Goal: Information Seeking & Learning: Learn about a topic

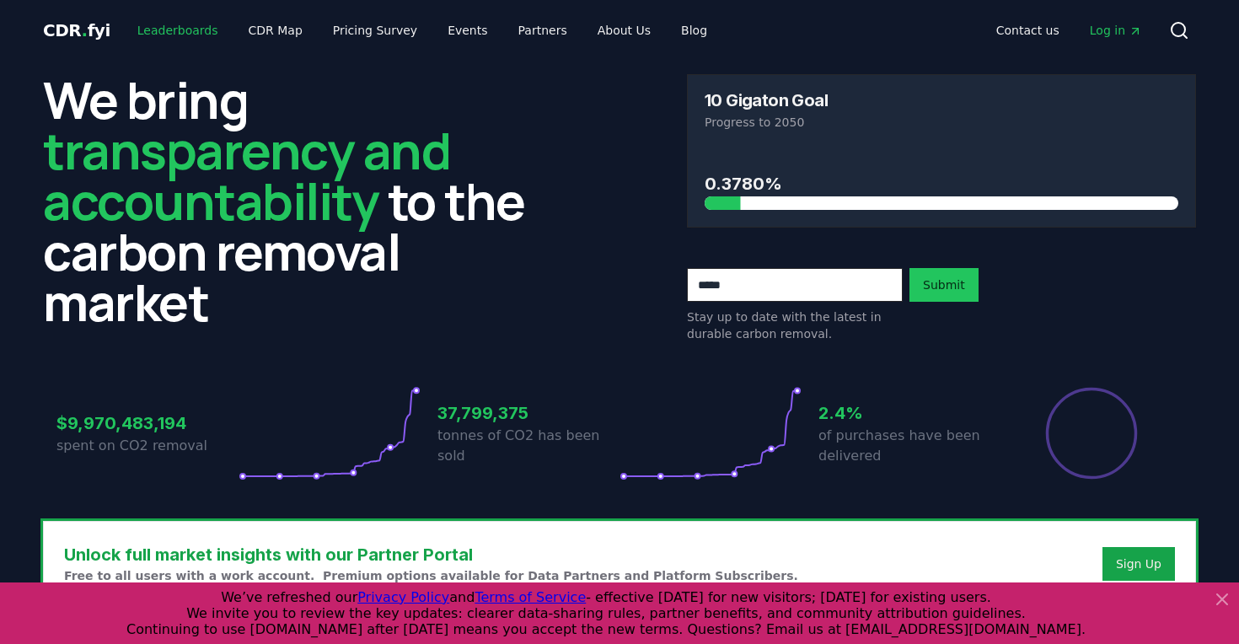
click at [174, 30] on link "Leaderboards" at bounding box center [178, 30] width 108 height 30
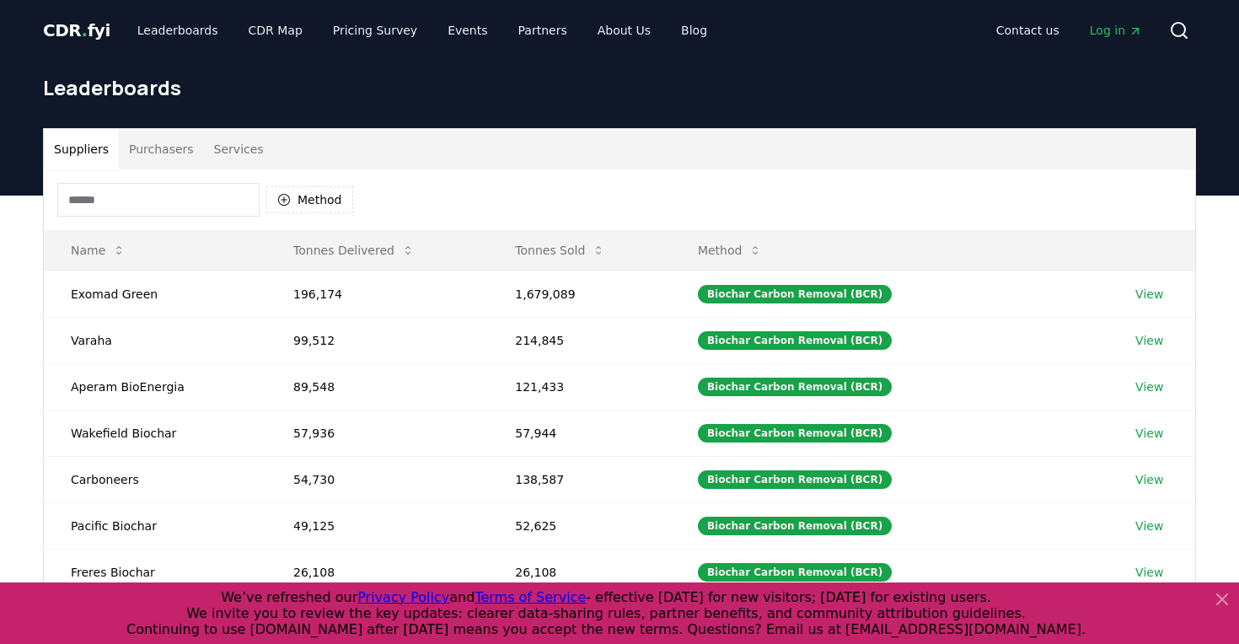
click at [204, 154] on button "Services" at bounding box center [239, 149] width 70 height 40
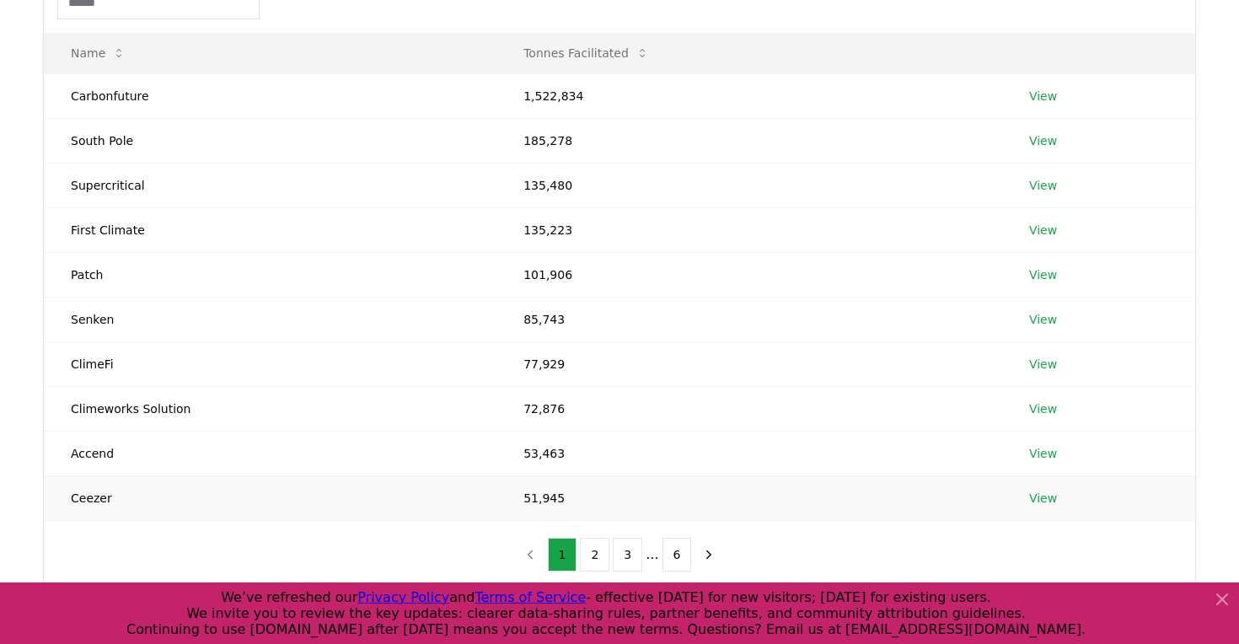
scroll to position [193, 0]
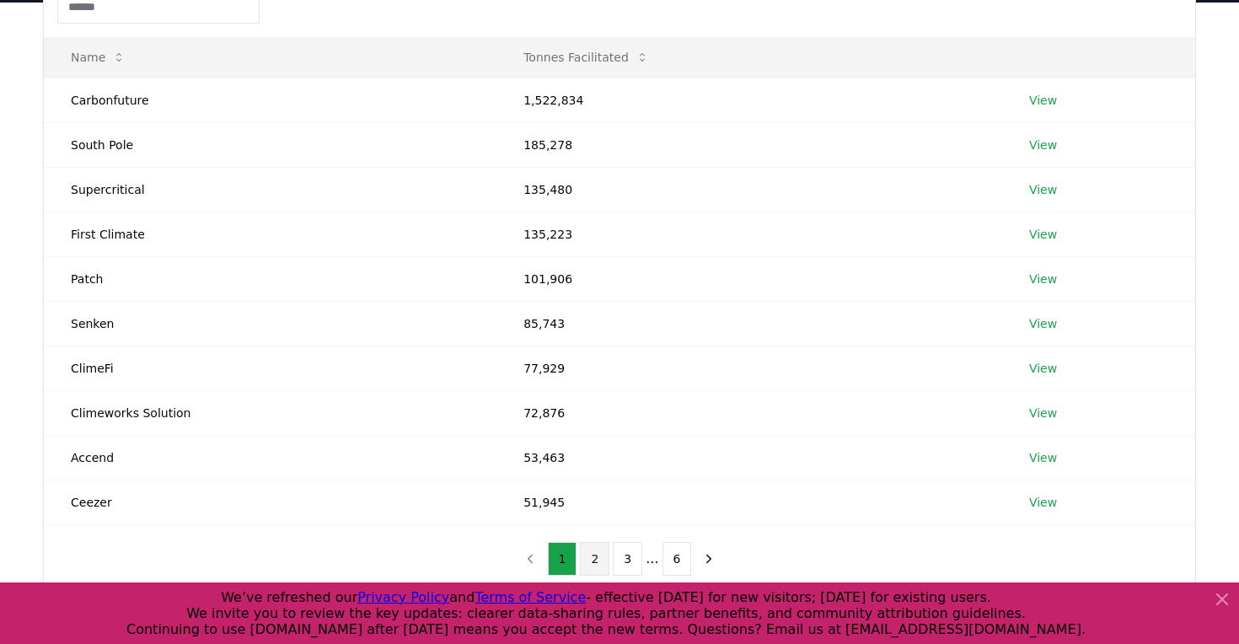
click at [598, 555] on button "2" at bounding box center [595, 559] width 30 height 34
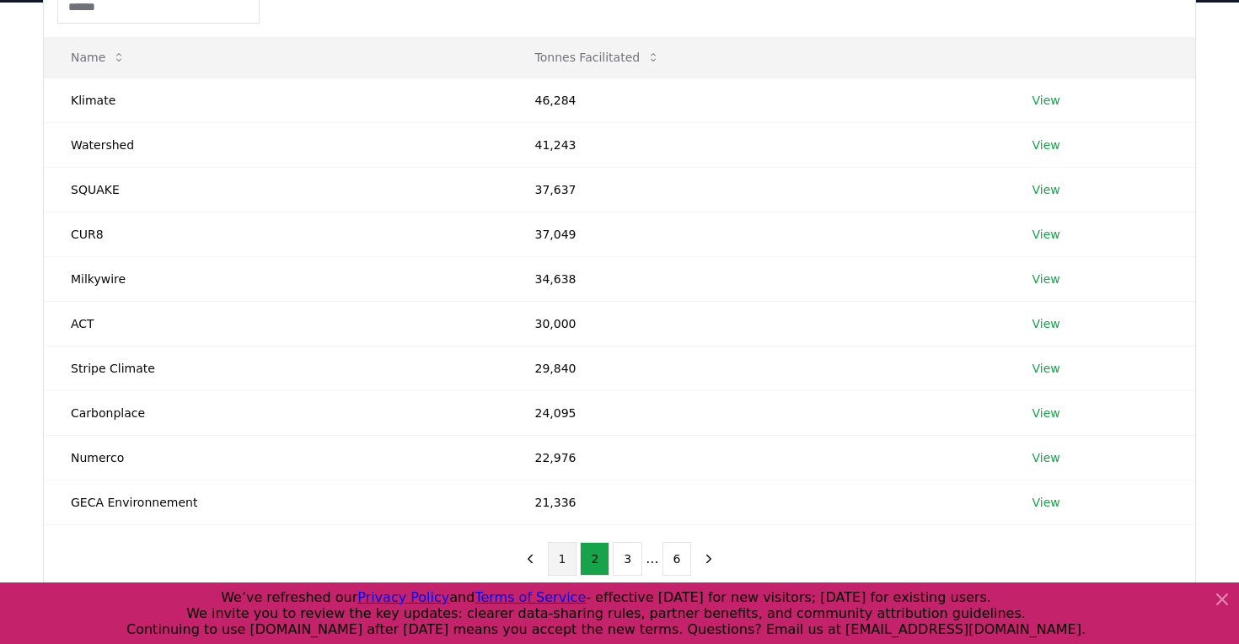
click at [560, 555] on button "1" at bounding box center [563, 559] width 30 height 34
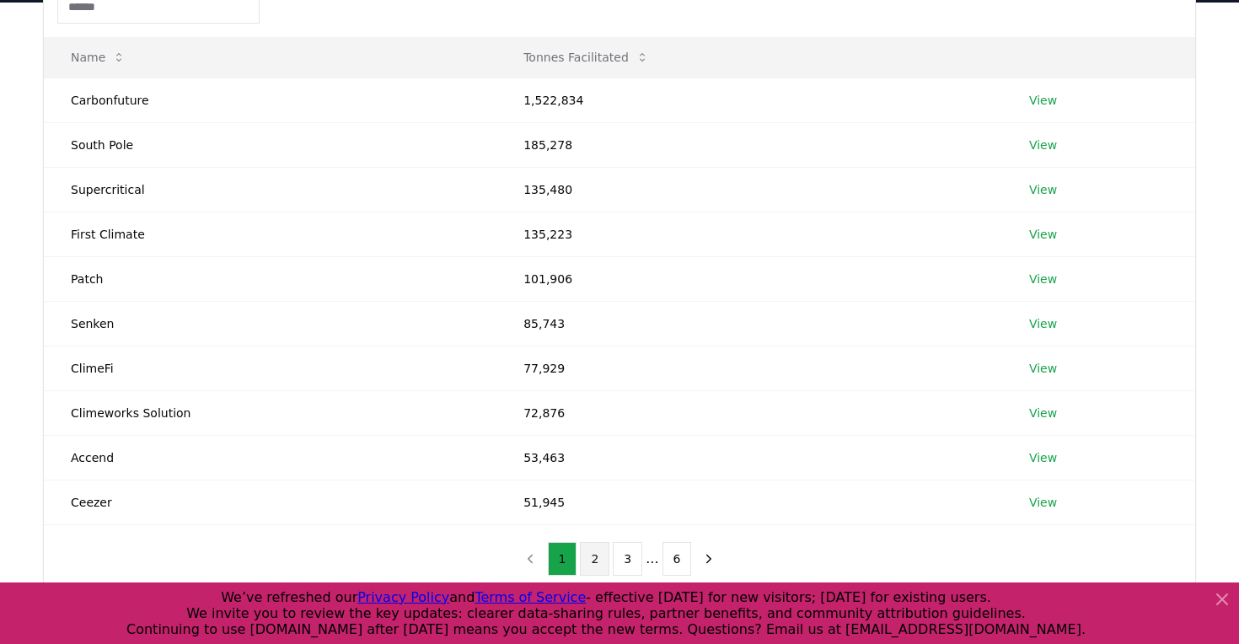
click at [582, 561] on button "2" at bounding box center [595, 559] width 30 height 34
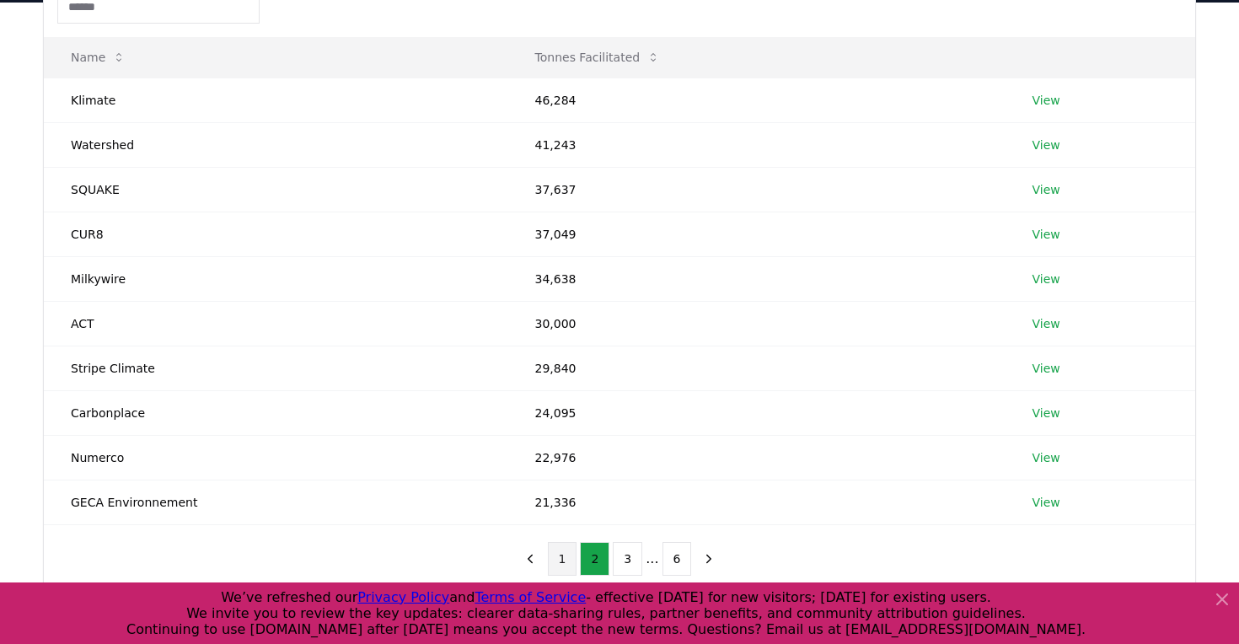
click at [557, 556] on button "1" at bounding box center [563, 559] width 30 height 34
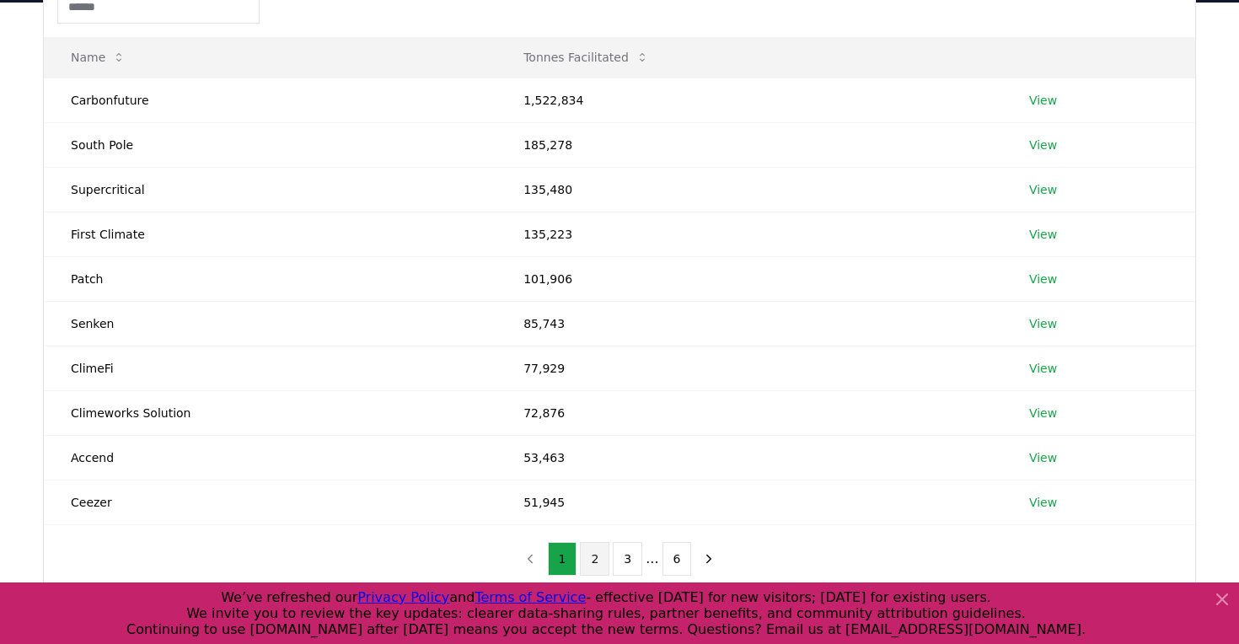
click at [586, 556] on button "2" at bounding box center [595, 559] width 30 height 34
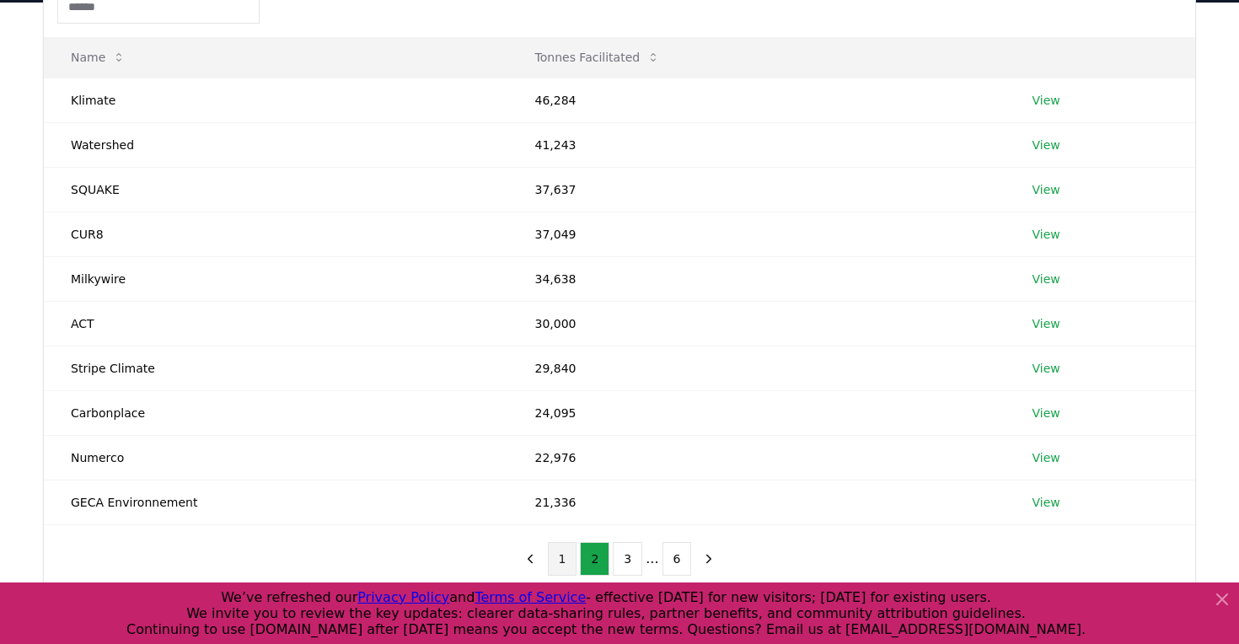
click at [567, 560] on button "1" at bounding box center [563, 559] width 30 height 34
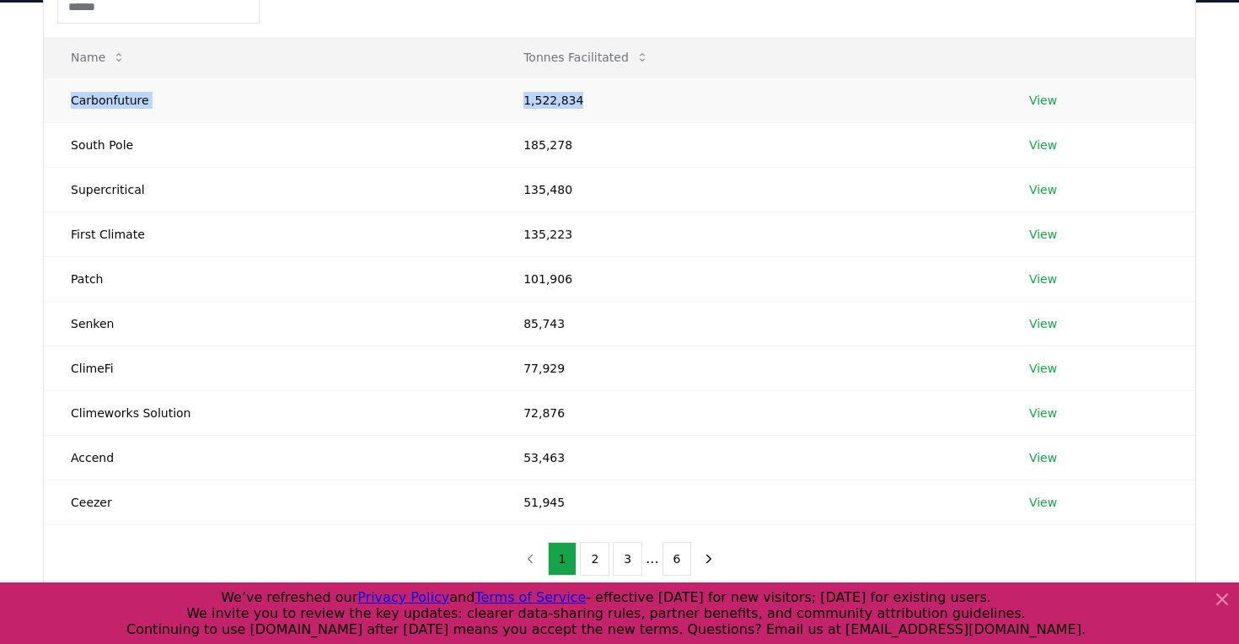
drag, startPoint x: 578, startPoint y: 99, endPoint x: 63, endPoint y: 90, distance: 514.4
click at [63, 90] on tr "Carbonfuture 1,522,834 View" at bounding box center [620, 100] width 1152 height 45
click at [62, 99] on td "Carbonfuture" at bounding box center [270, 100] width 453 height 45
drag, startPoint x: 59, startPoint y: 99, endPoint x: 620, endPoint y: 105, distance: 561.5
click at [620, 105] on tr "Carbonfuture 1,522,834 View" at bounding box center [620, 100] width 1152 height 45
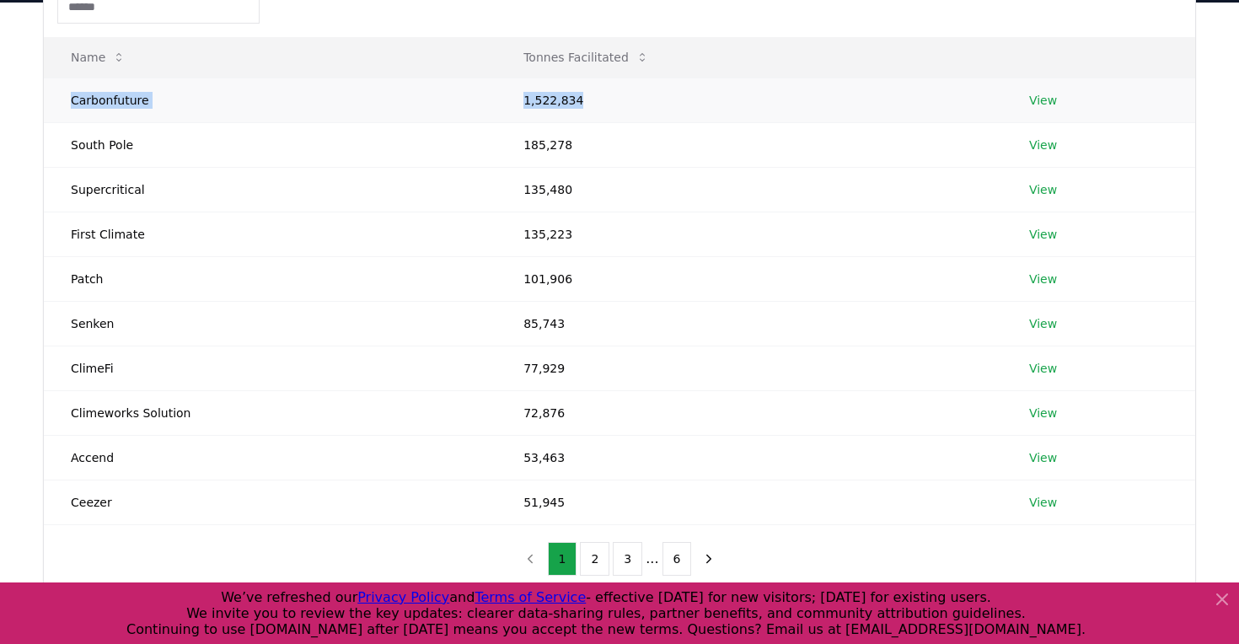
click at [620, 105] on td "1,522,834" at bounding box center [750, 100] width 506 height 45
click at [592, 561] on button "2" at bounding box center [595, 559] width 30 height 34
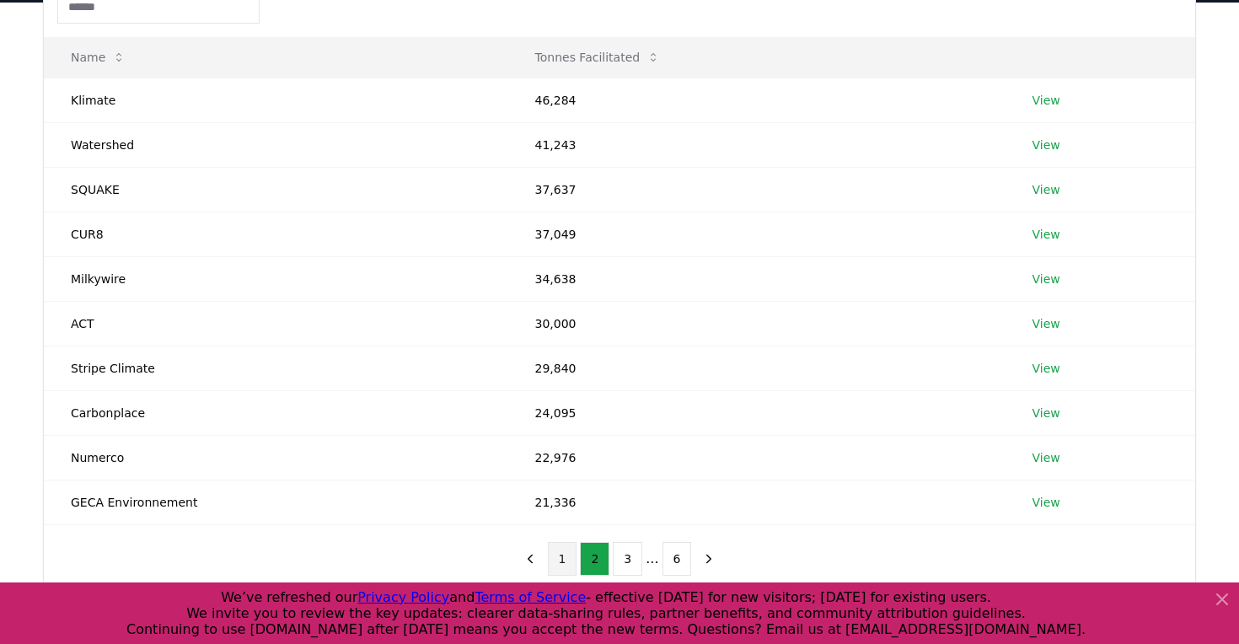
click at [554, 557] on button "1" at bounding box center [563, 559] width 30 height 34
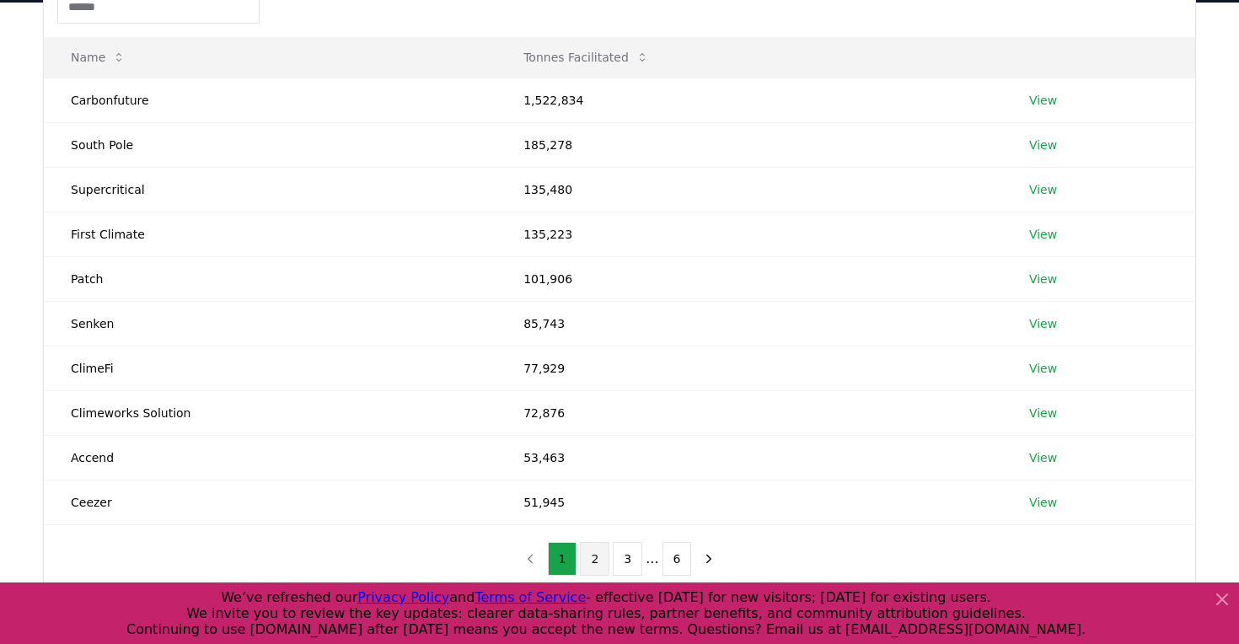
click at [590, 558] on button "2" at bounding box center [595, 559] width 30 height 34
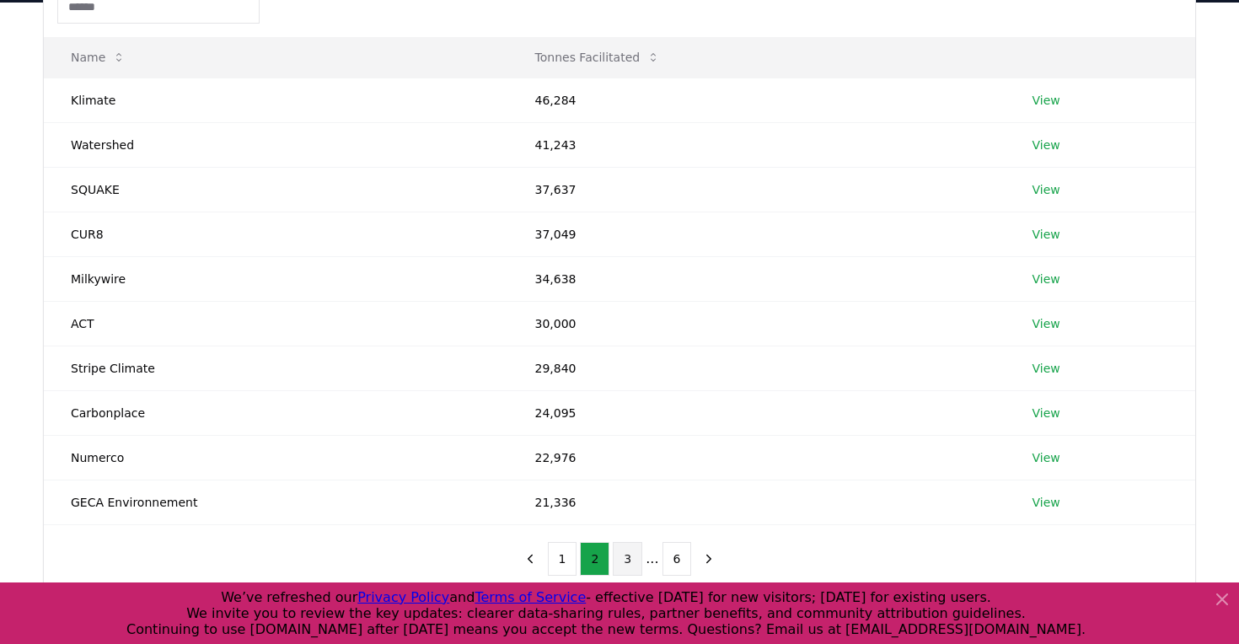
click at [620, 558] on button "3" at bounding box center [628, 559] width 30 height 34
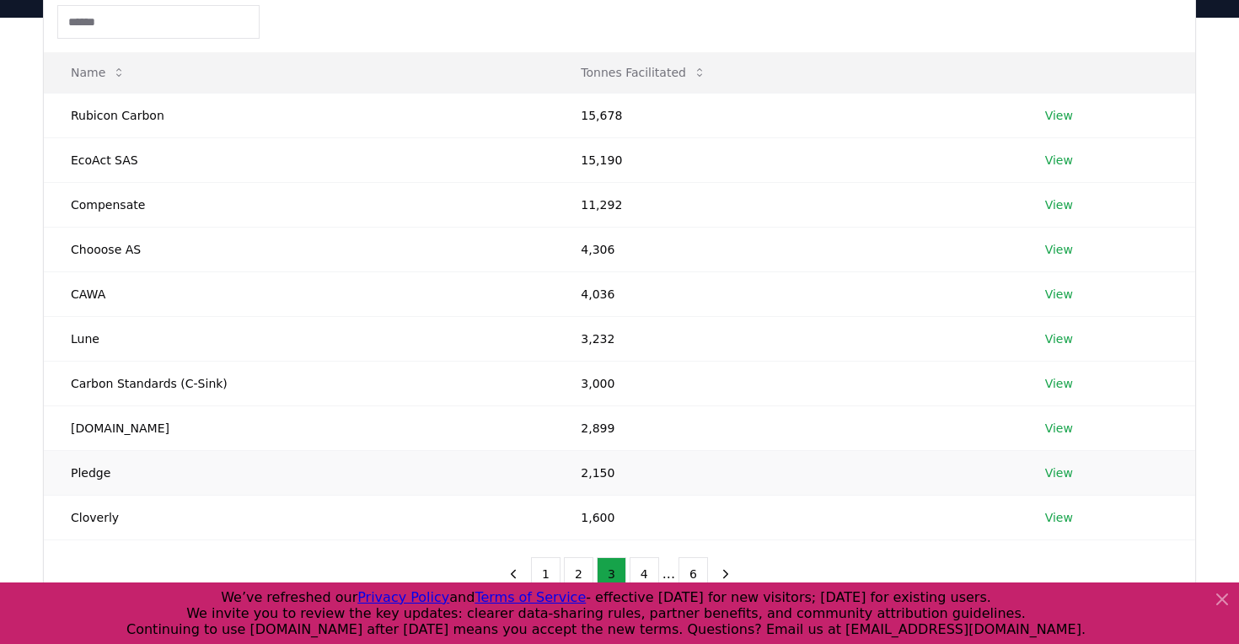
scroll to position [237, 0]
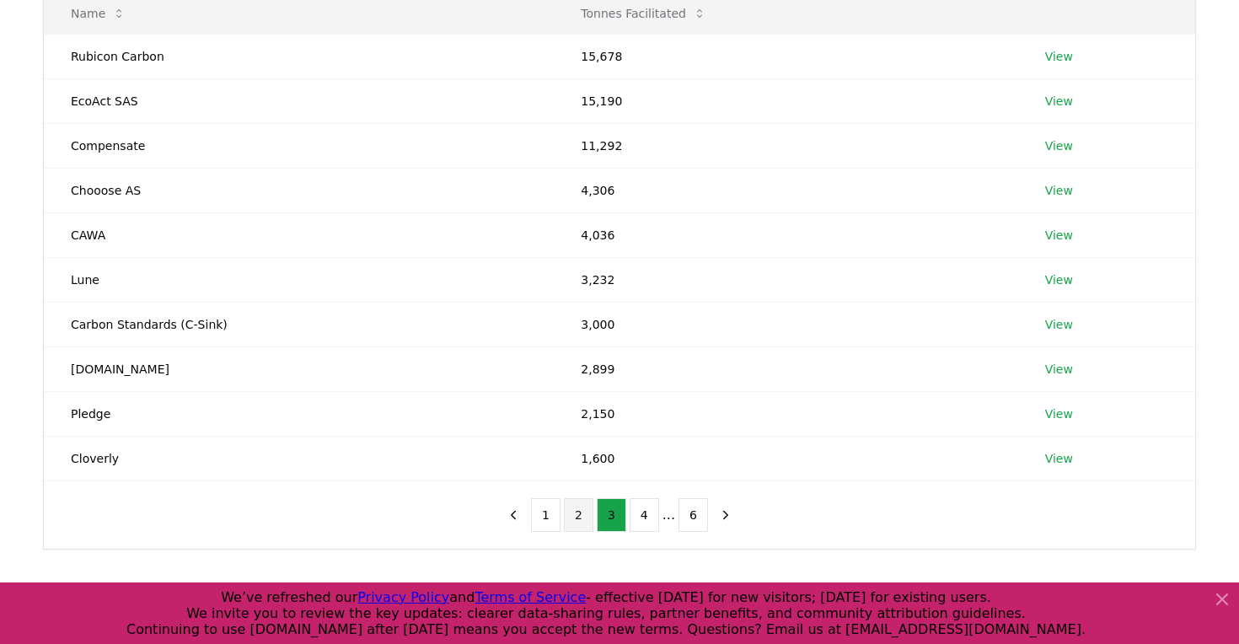
click at [581, 517] on button "2" at bounding box center [579, 515] width 30 height 34
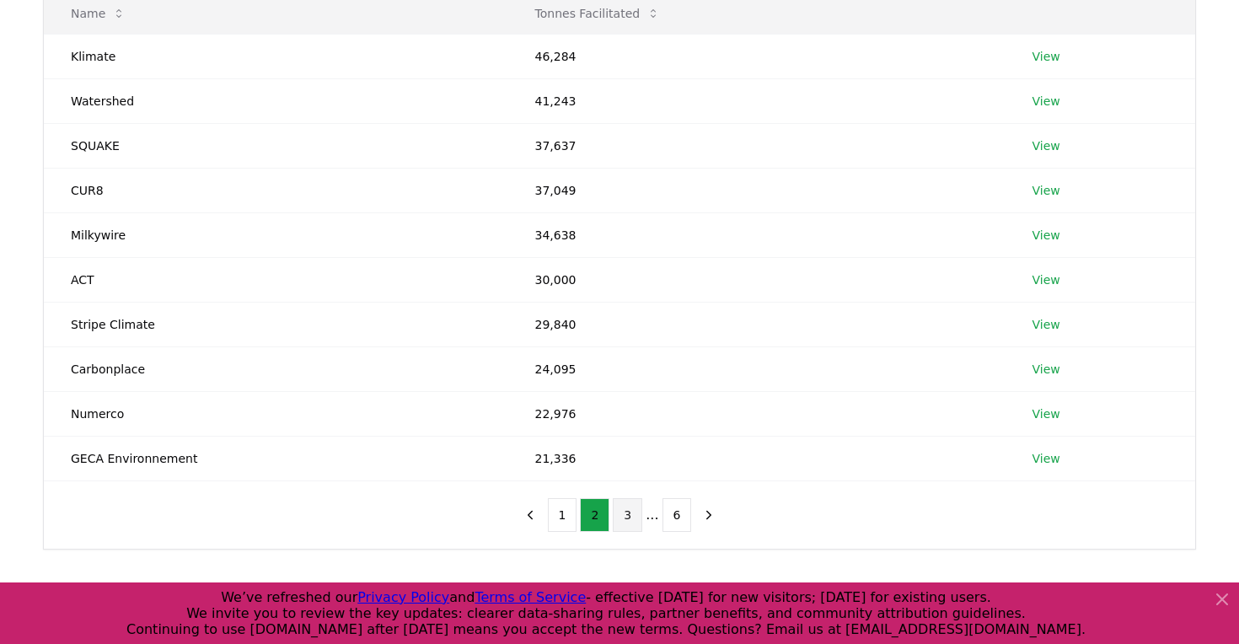
click at [620, 522] on button "3" at bounding box center [628, 515] width 30 height 34
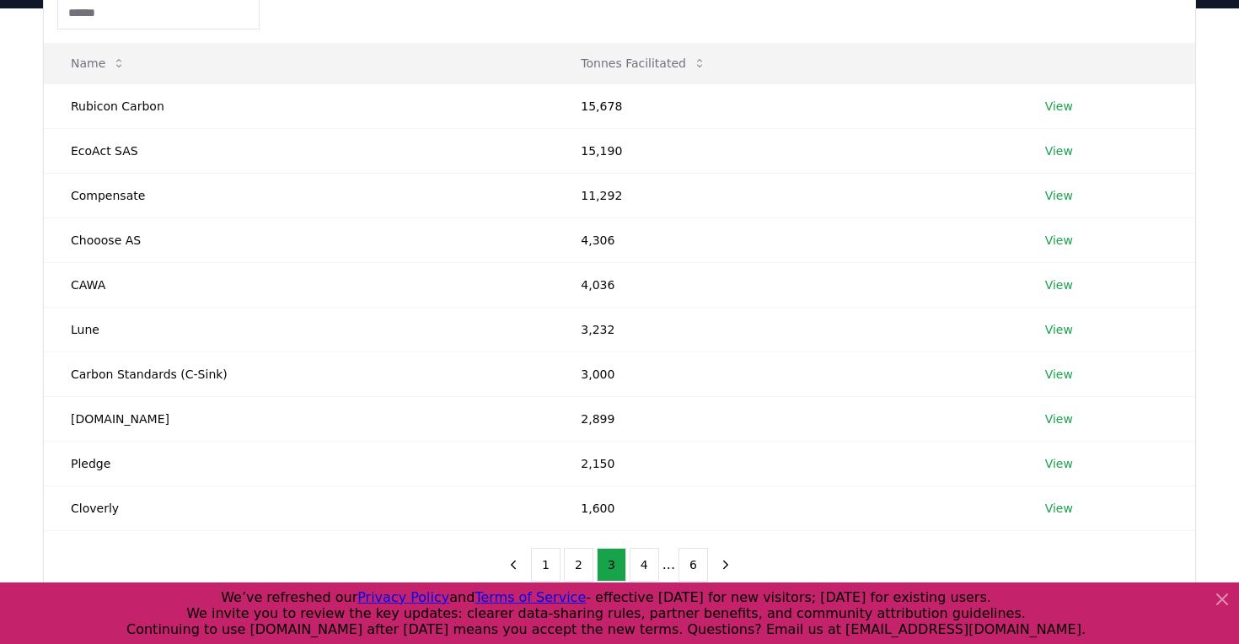
scroll to position [208, 0]
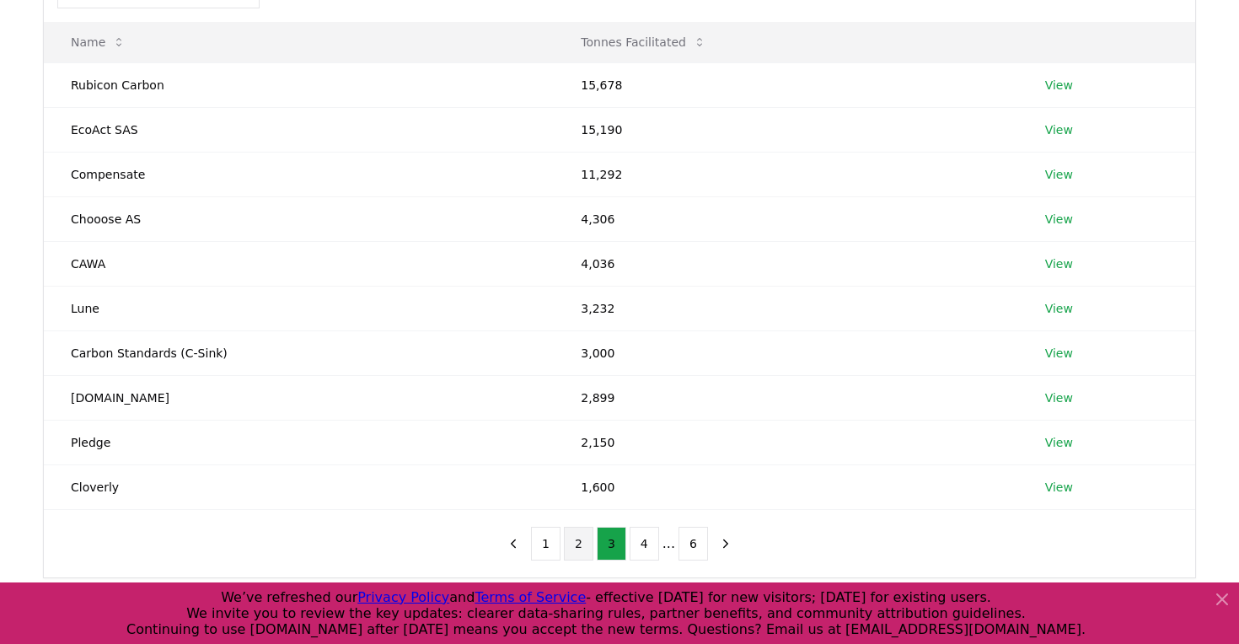
click at [585, 538] on button "2" at bounding box center [579, 544] width 30 height 34
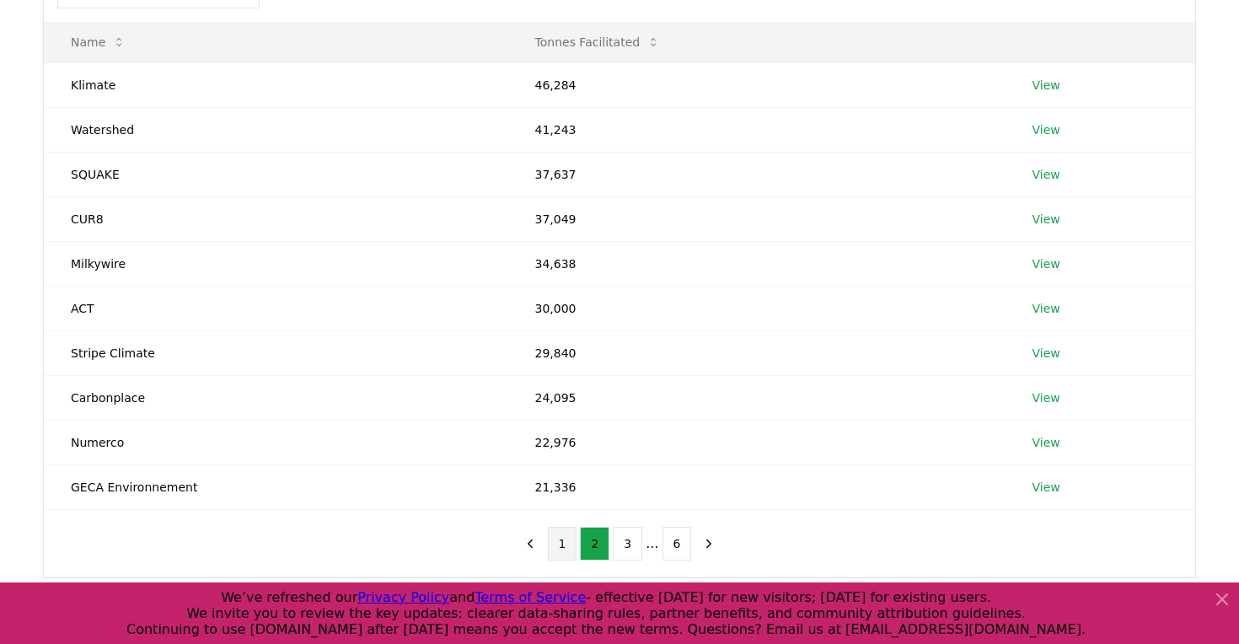
click at [566, 545] on button "1" at bounding box center [563, 544] width 30 height 34
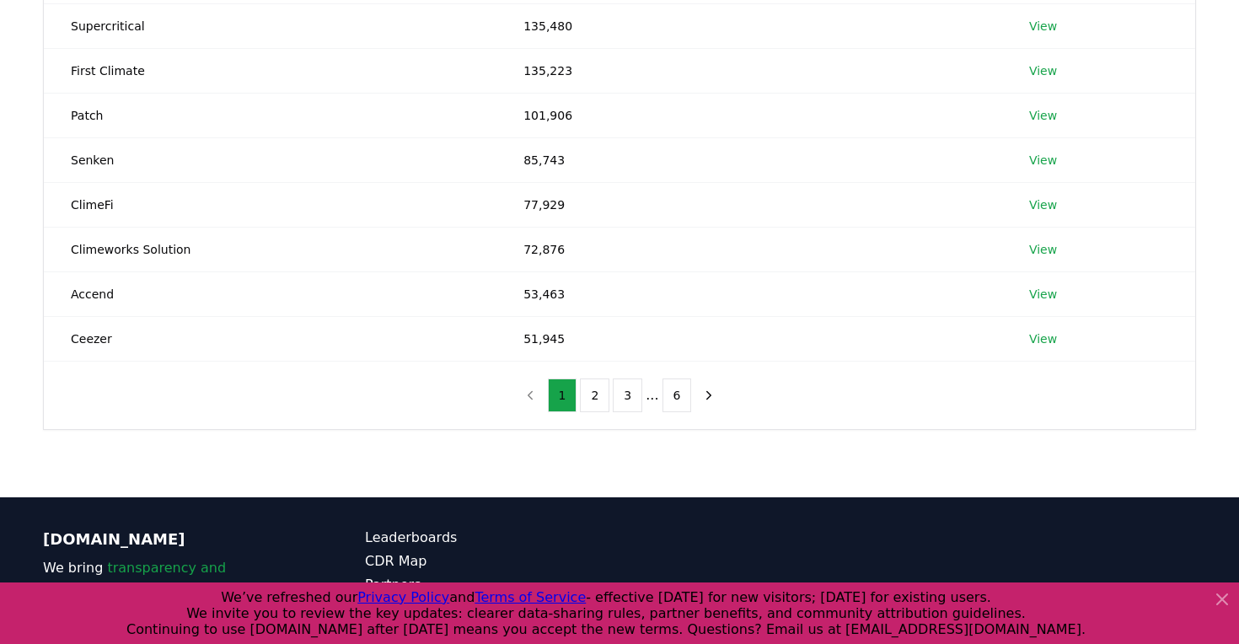
scroll to position [343, 0]
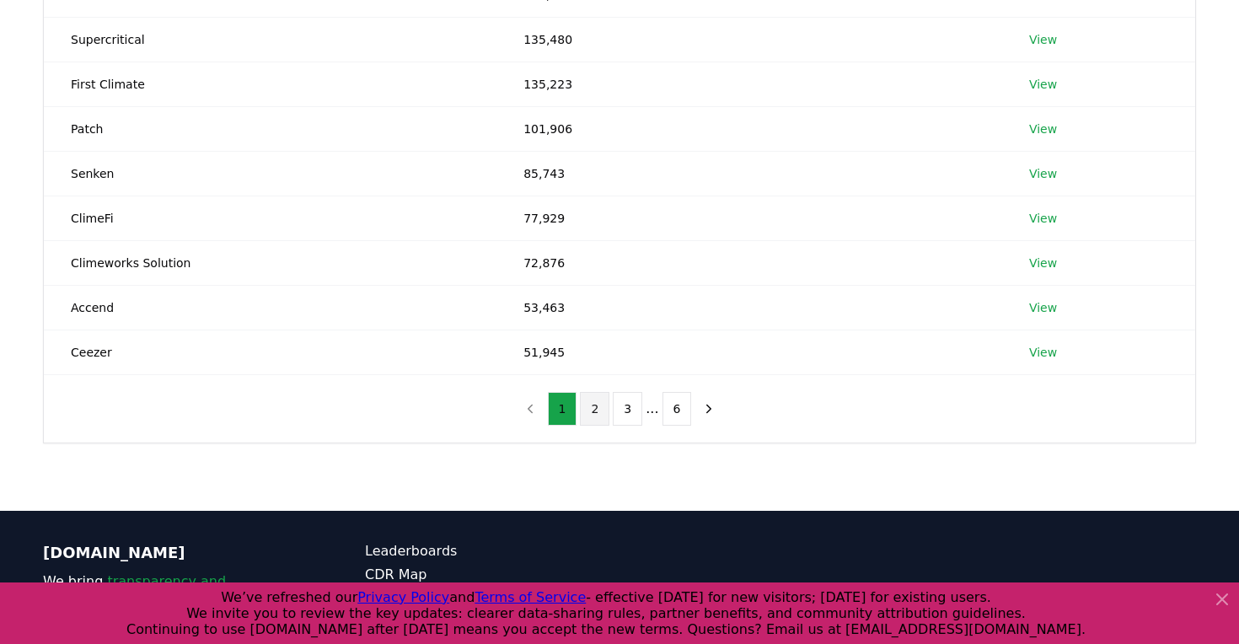
click at [600, 406] on button "2" at bounding box center [595, 409] width 30 height 34
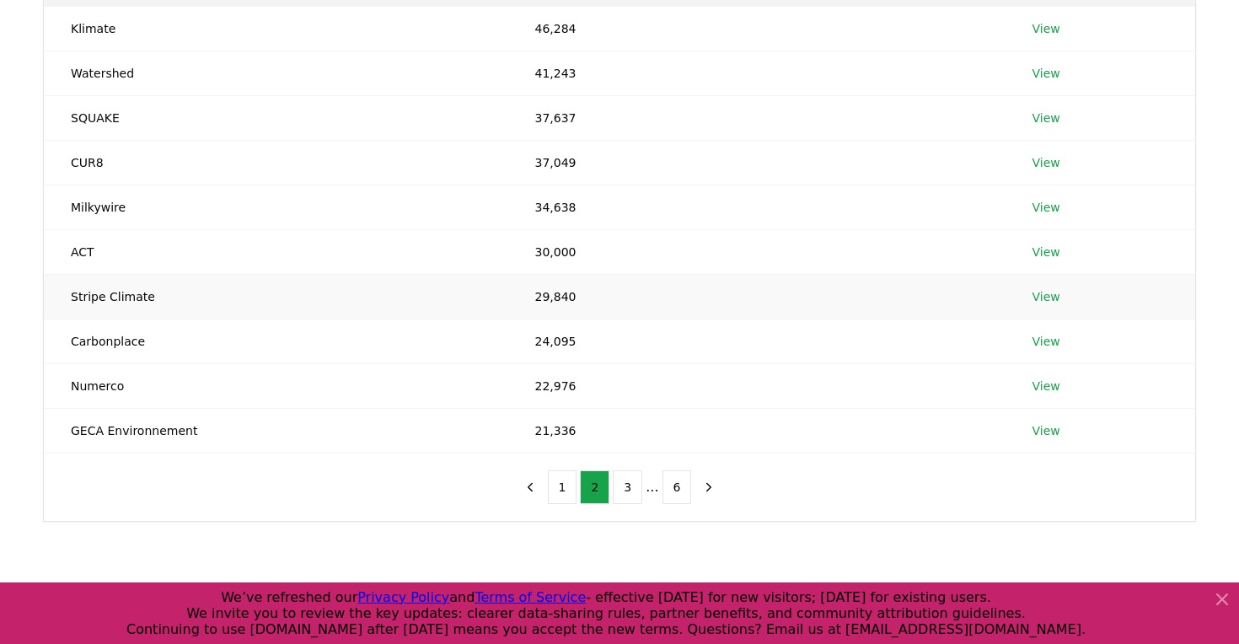
scroll to position [342, 0]
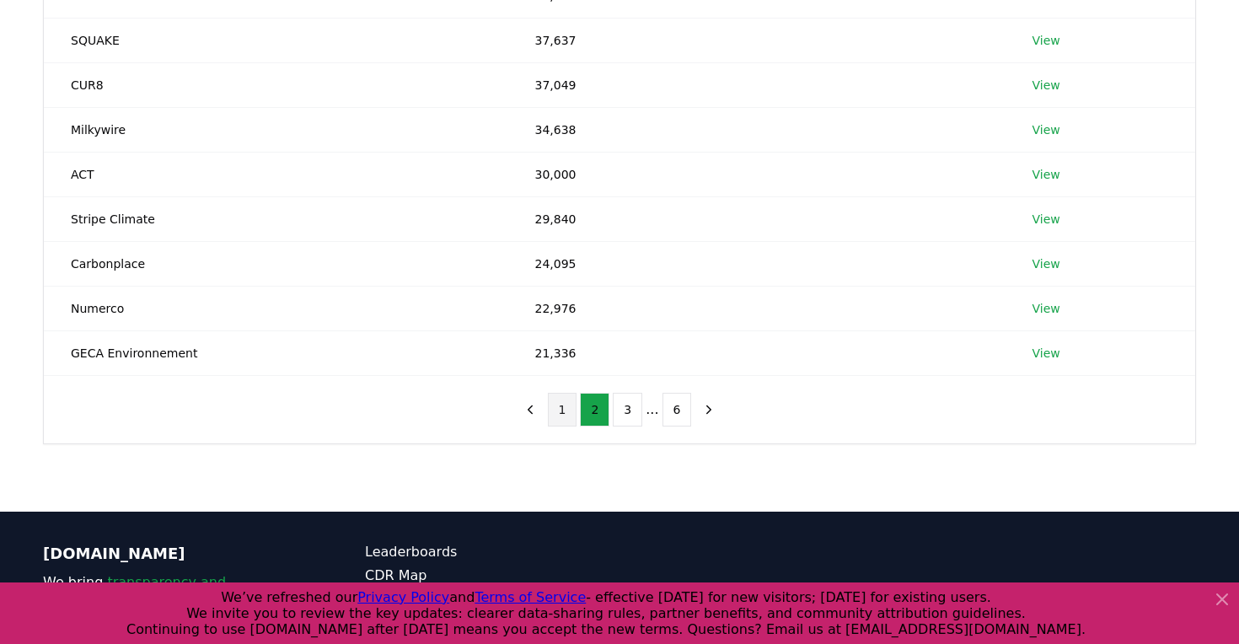
click at [567, 406] on button "1" at bounding box center [563, 410] width 30 height 34
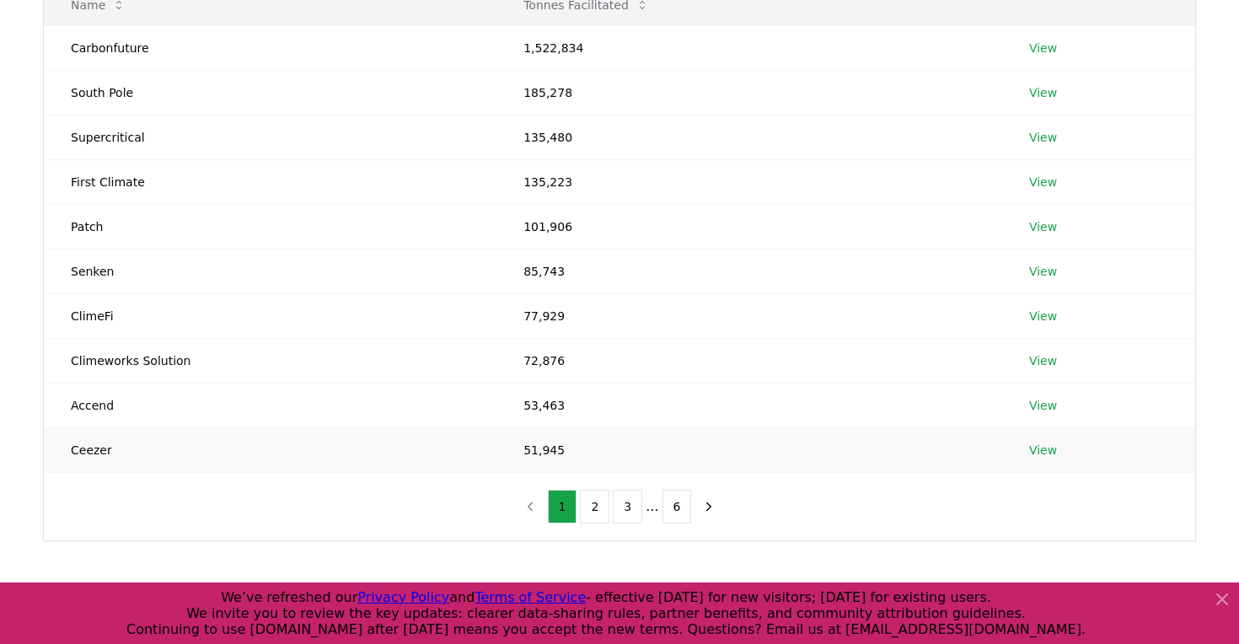
scroll to position [221, 0]
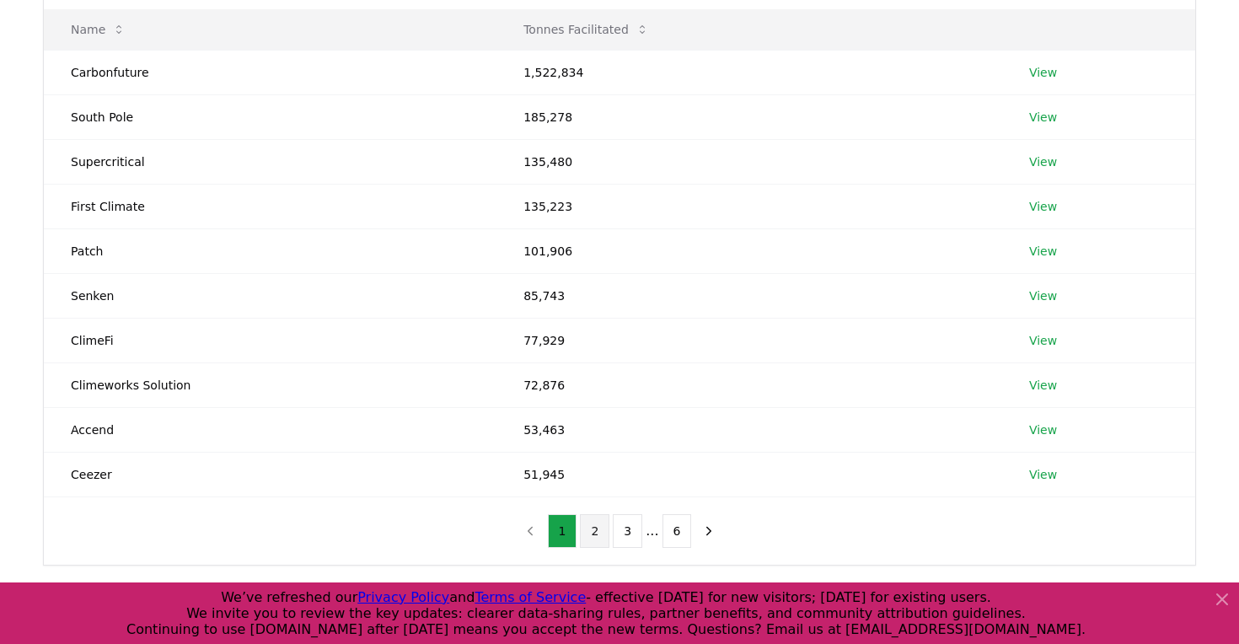
click at [597, 535] on button "2" at bounding box center [595, 531] width 30 height 34
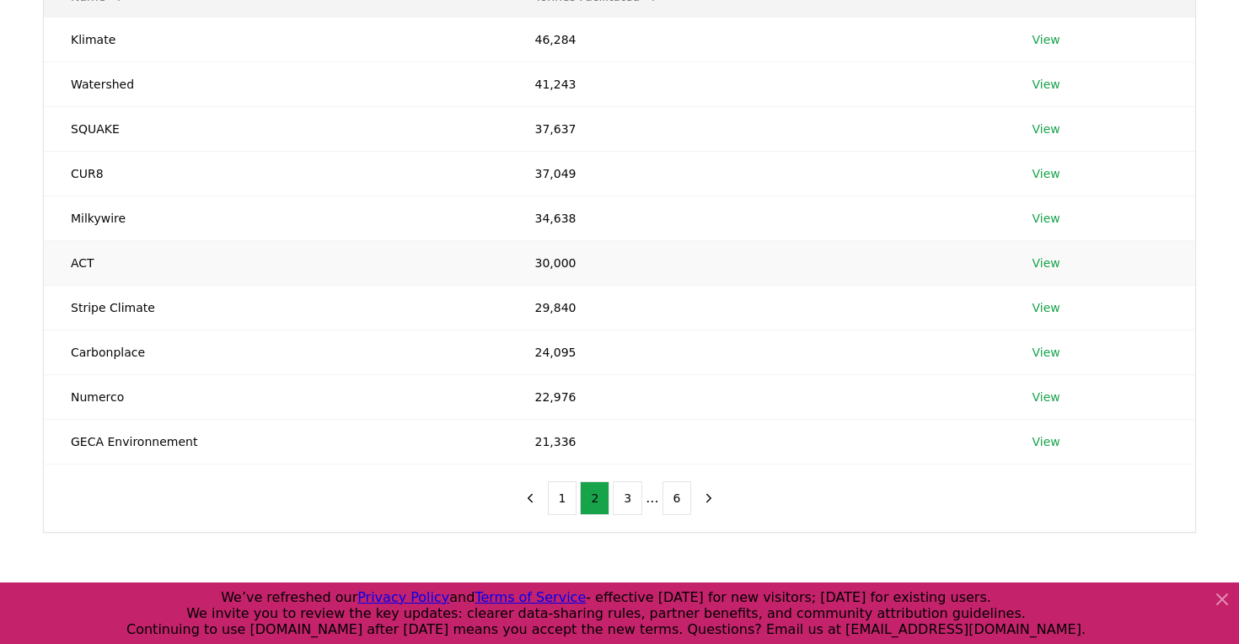
scroll to position [242, 0]
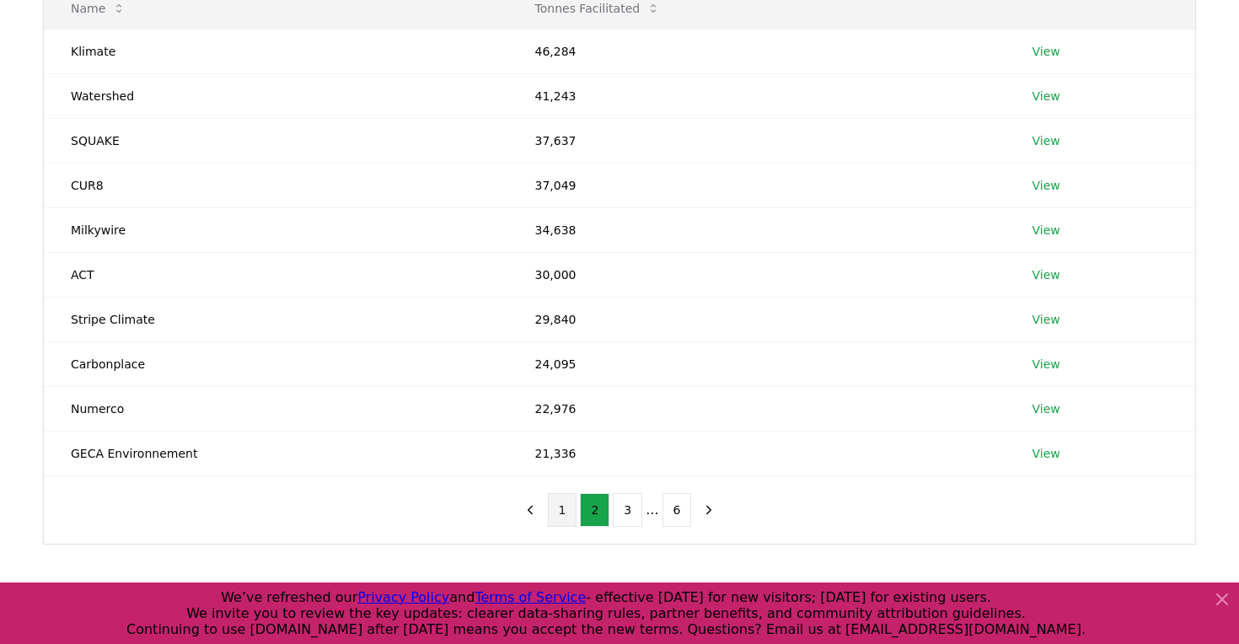
click at [567, 513] on button "1" at bounding box center [563, 510] width 30 height 34
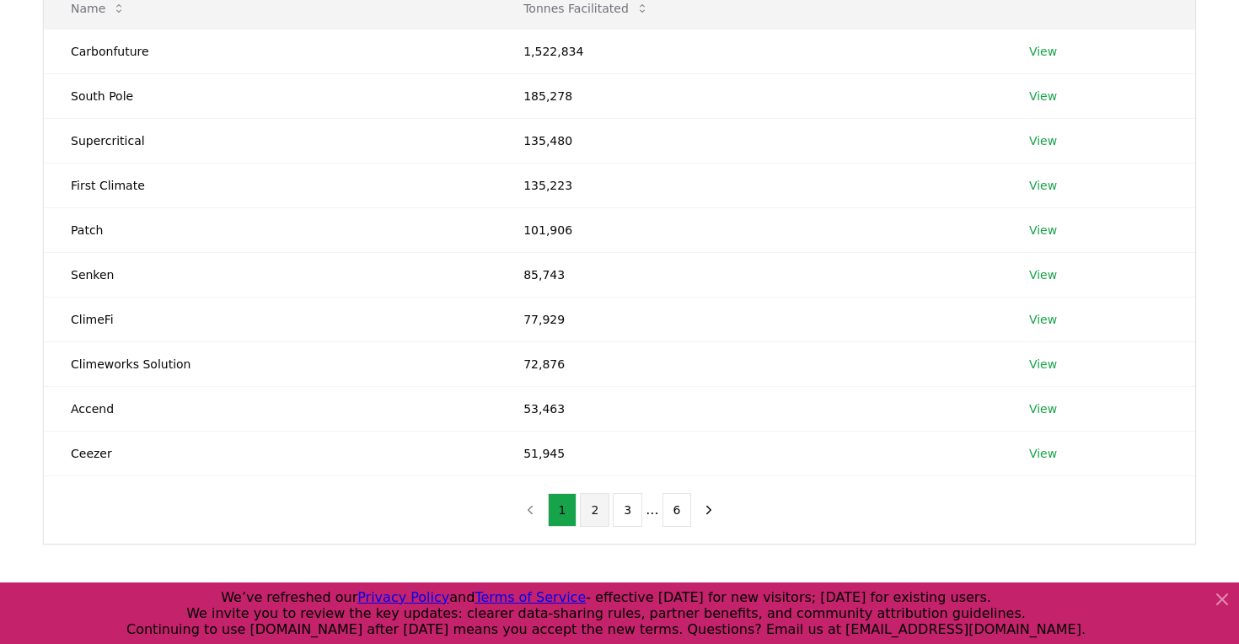
click at [594, 516] on button "2" at bounding box center [595, 510] width 30 height 34
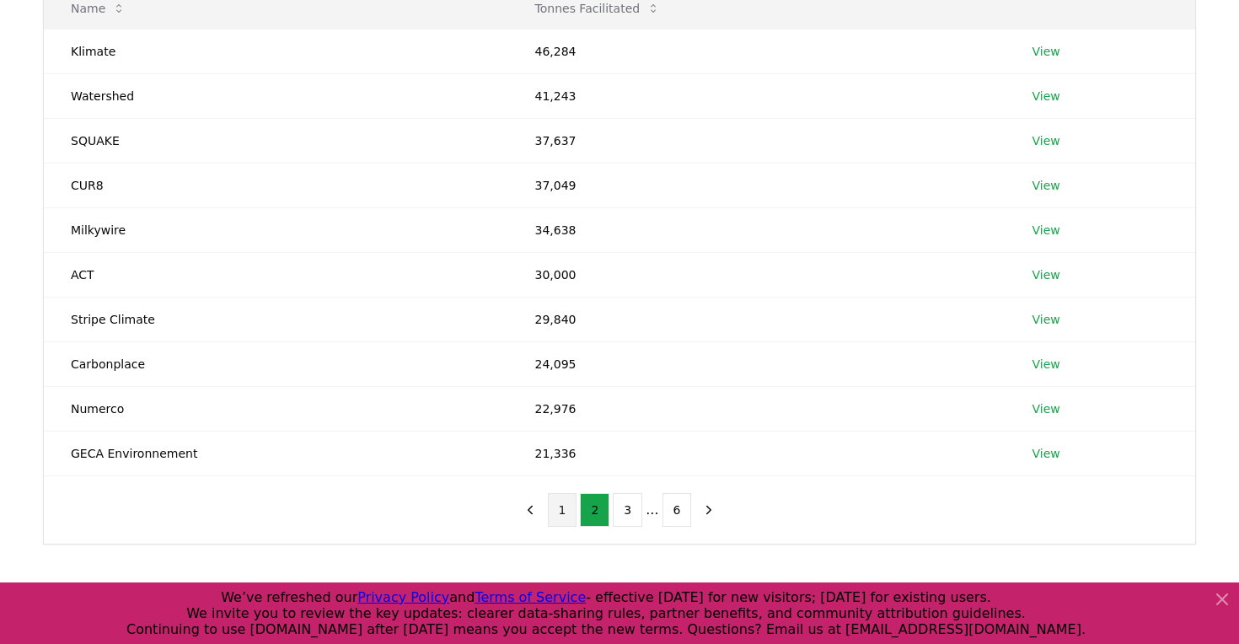
click at [568, 516] on button "1" at bounding box center [563, 510] width 30 height 34
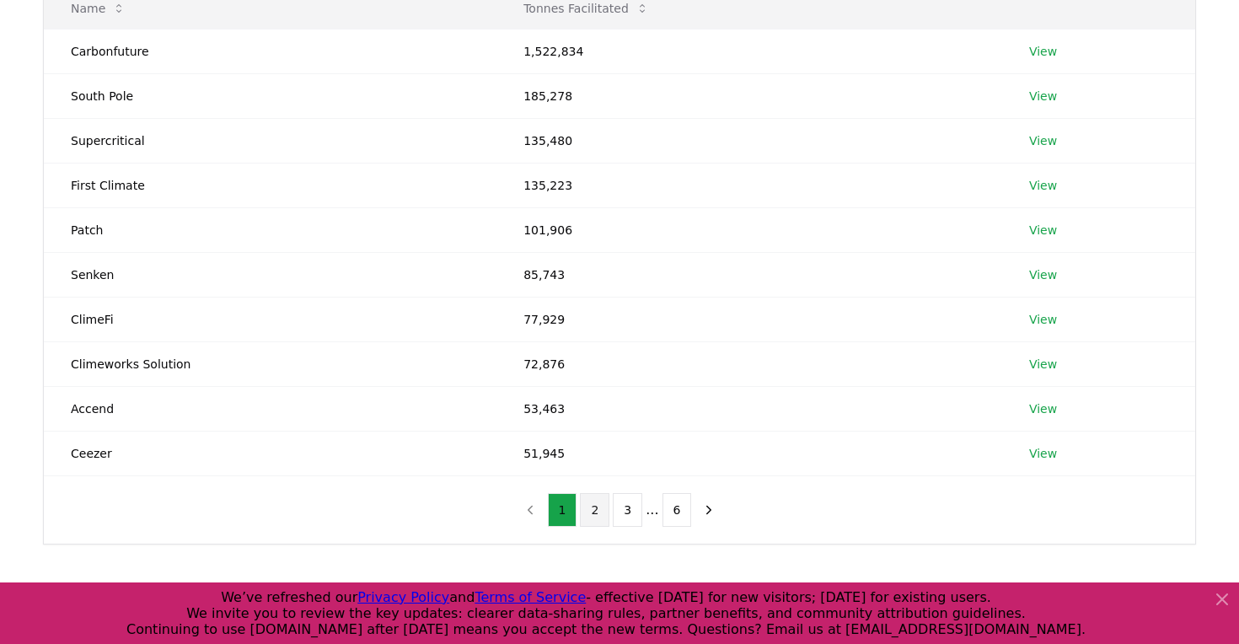
click at [600, 516] on button "2" at bounding box center [595, 510] width 30 height 34
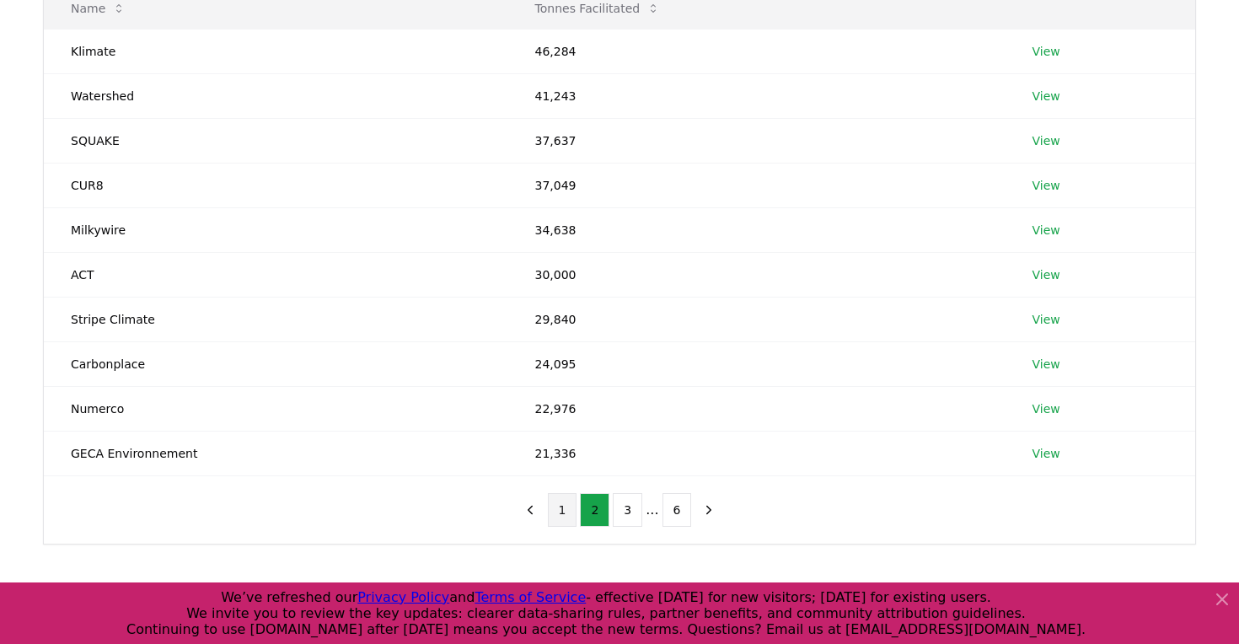
click at [577, 516] on button "1" at bounding box center [563, 510] width 30 height 34
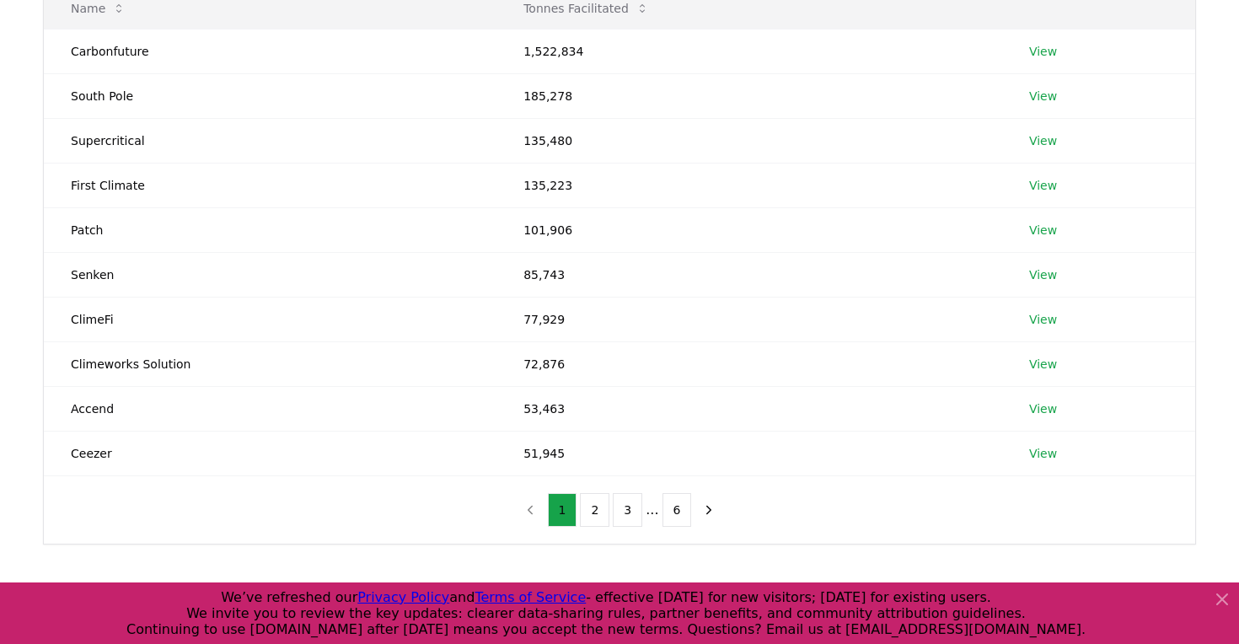
click at [590, 527] on div "1 2 3 ... 6" at bounding box center [620, 509] width 242 height 67
click at [593, 515] on button "2" at bounding box center [595, 510] width 30 height 34
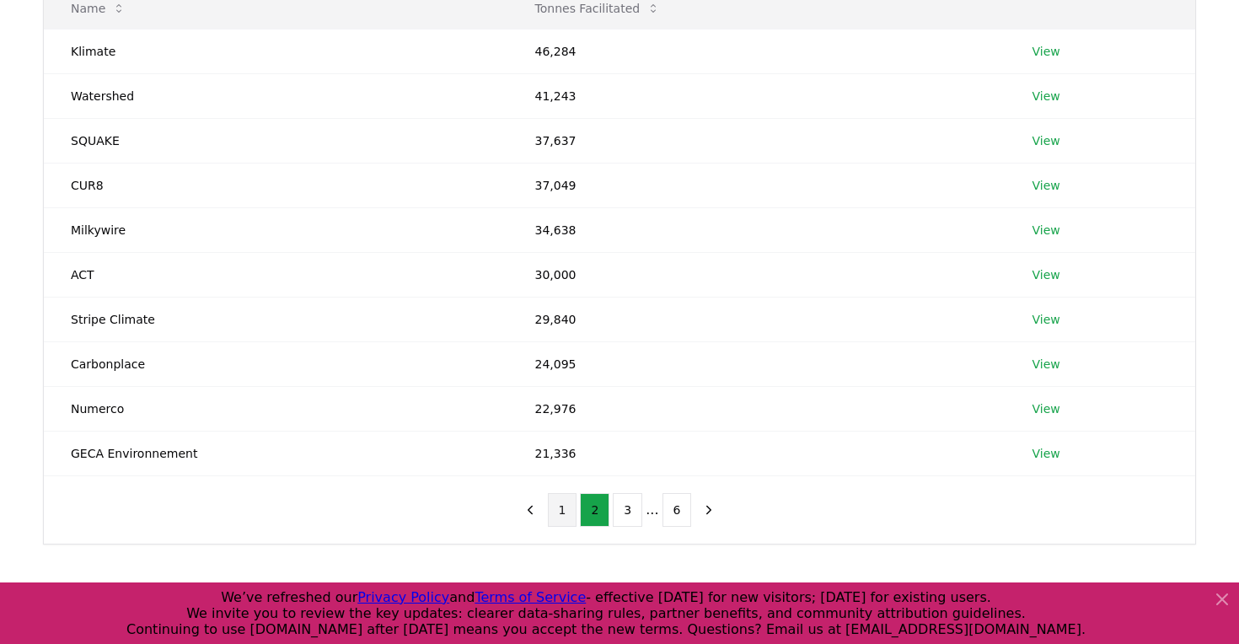
click at [574, 515] on button "1" at bounding box center [563, 510] width 30 height 34
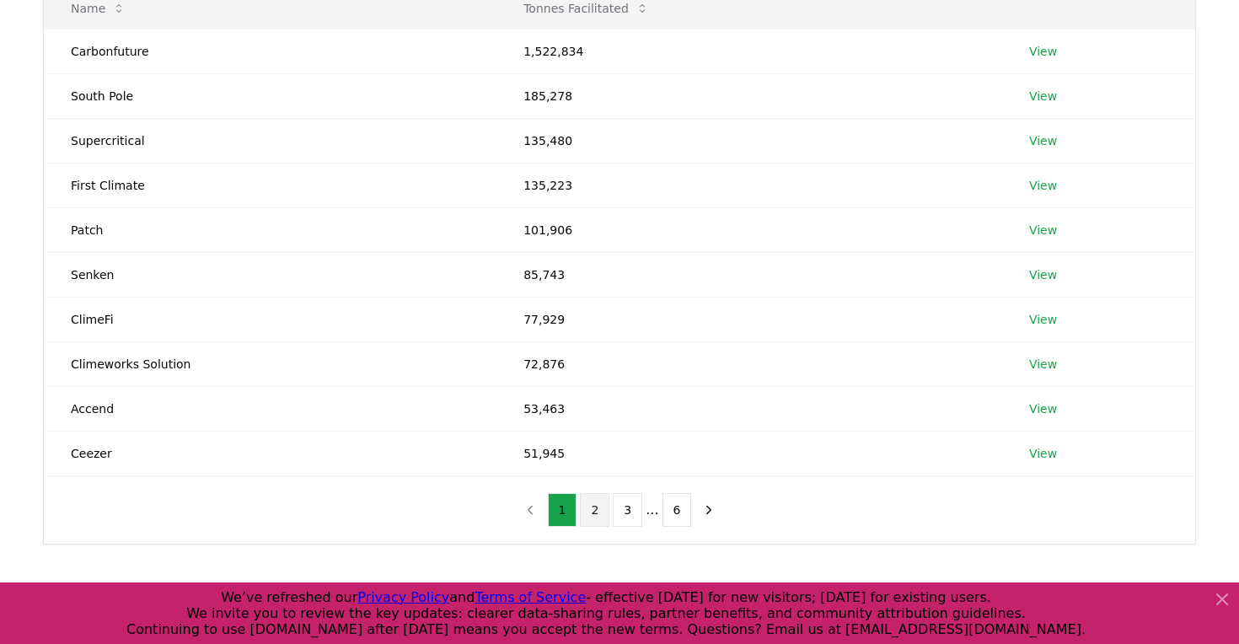
click at [593, 516] on button "2" at bounding box center [595, 510] width 30 height 34
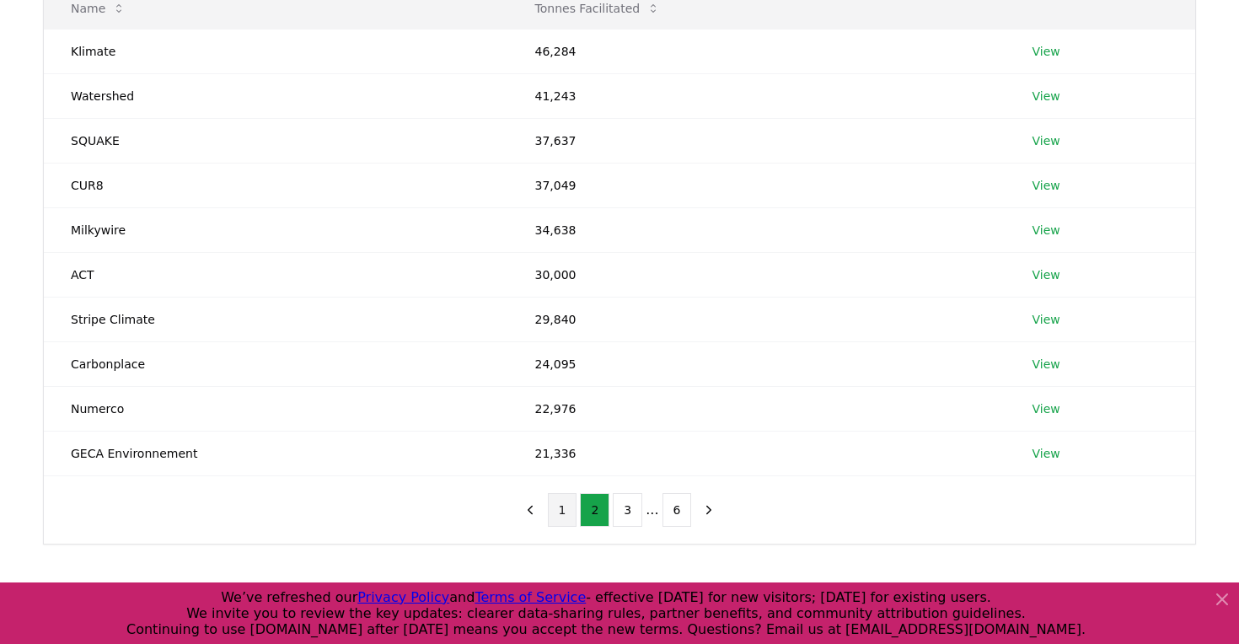
click at [570, 513] on button "1" at bounding box center [563, 510] width 30 height 34
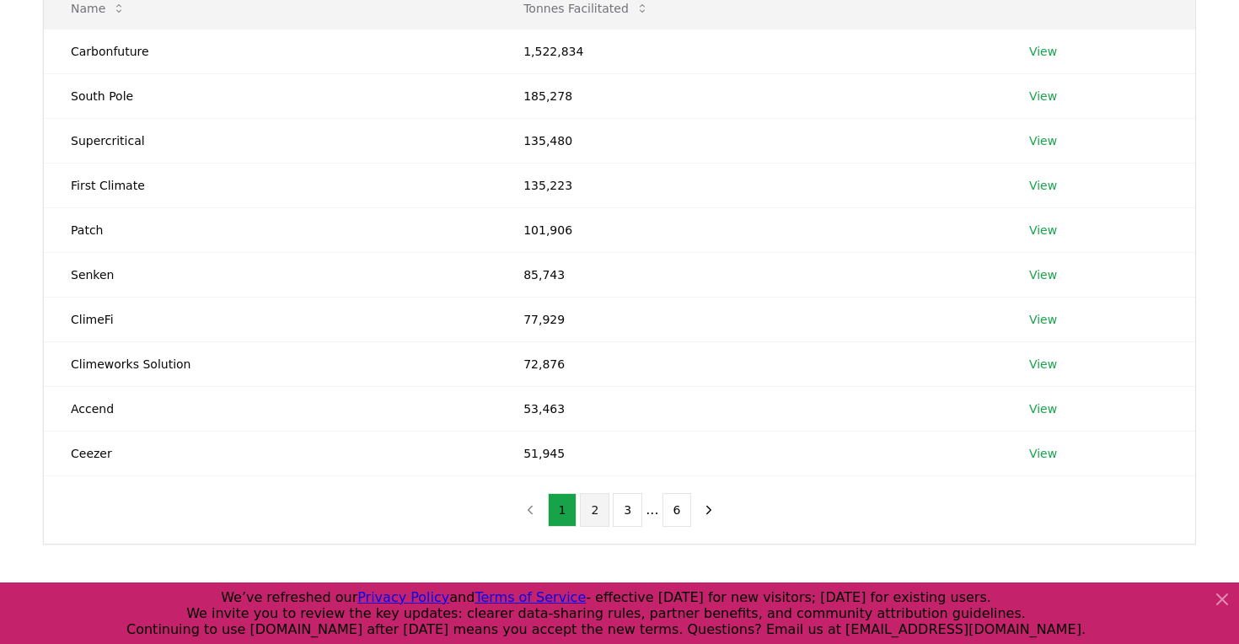
click at [592, 497] on button "2" at bounding box center [595, 510] width 30 height 34
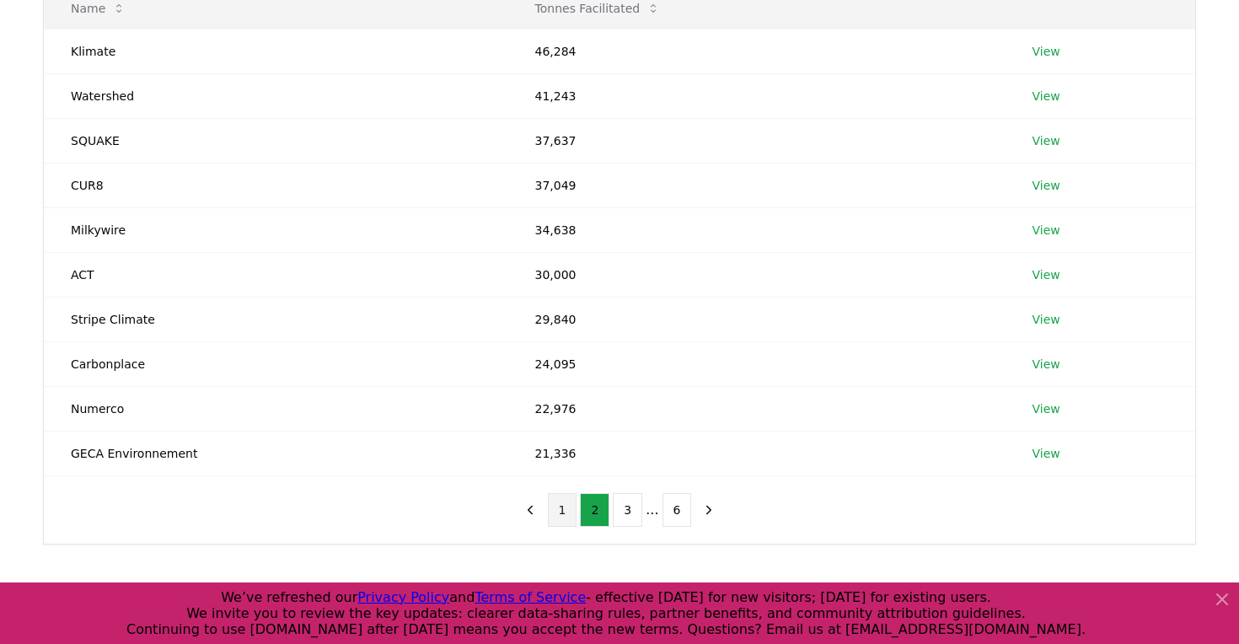
click at [563, 513] on button "1" at bounding box center [563, 510] width 30 height 34
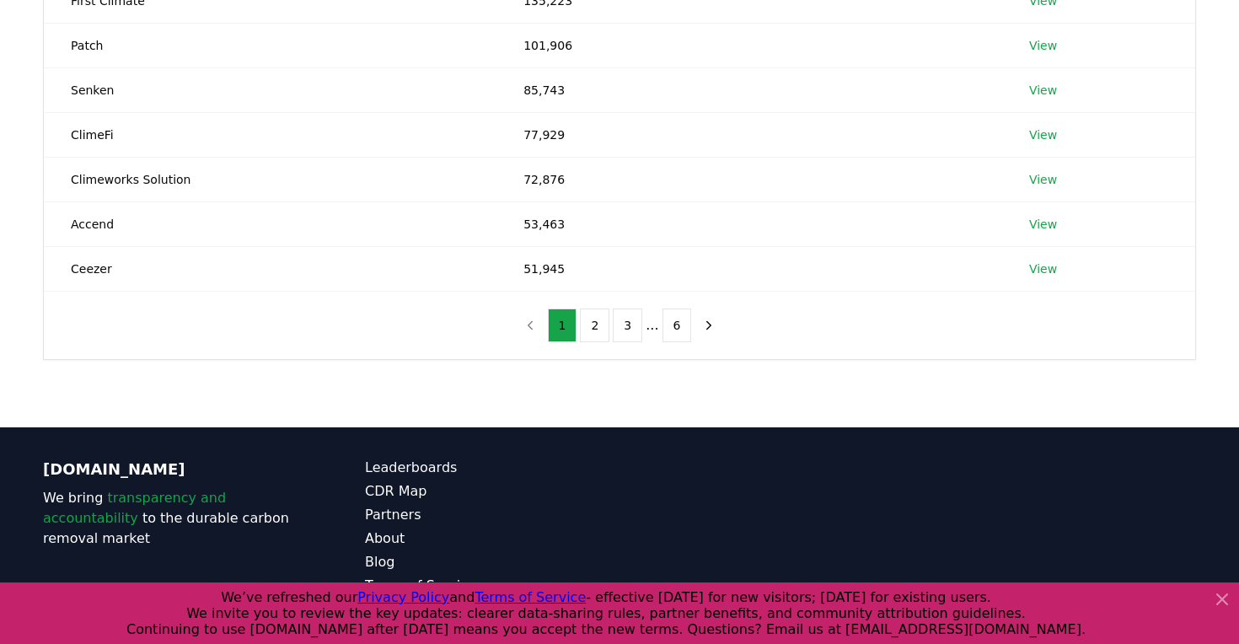
scroll to position [479, 0]
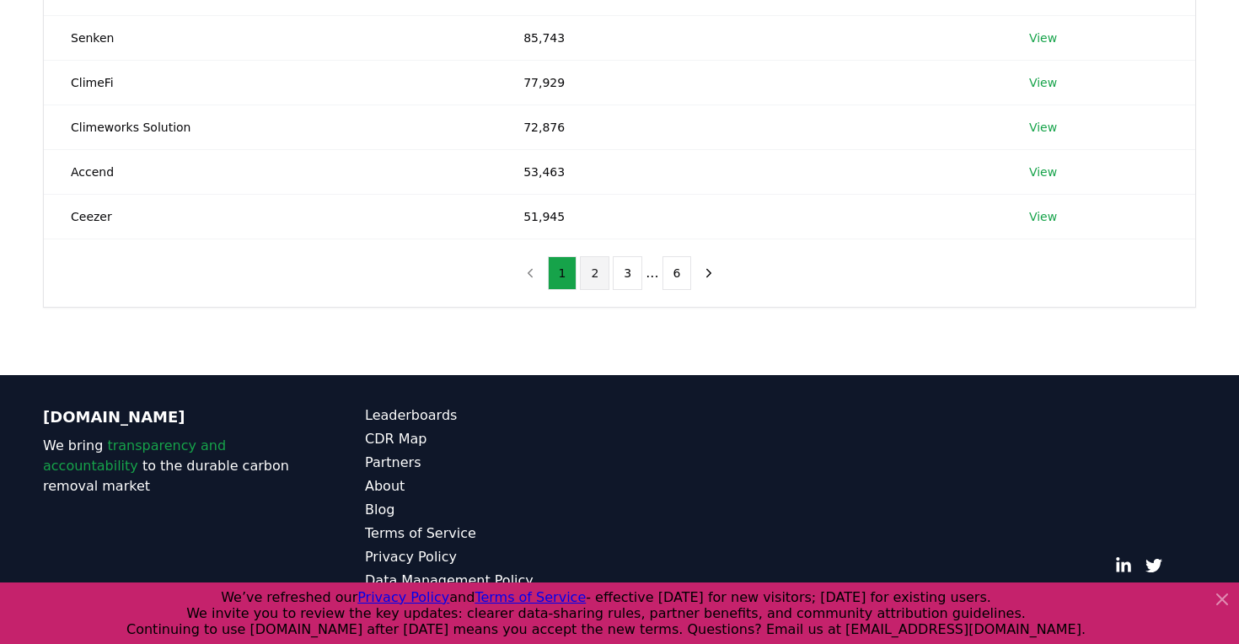
click at [590, 278] on button "2" at bounding box center [595, 273] width 30 height 34
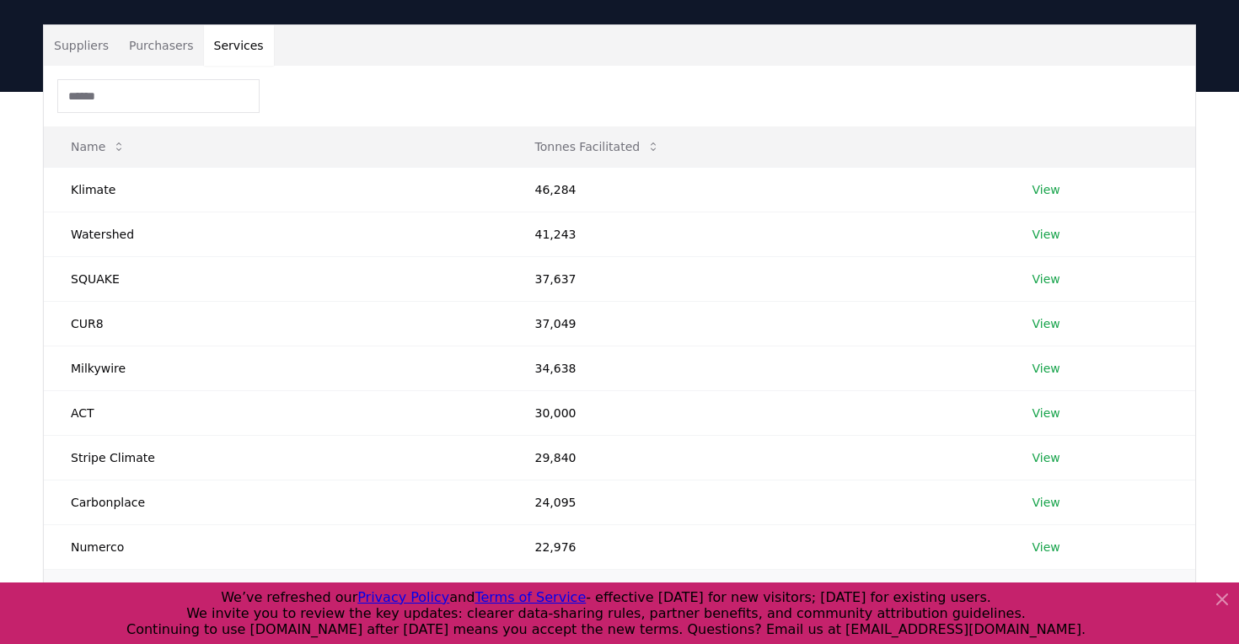
scroll to position [0, 0]
